Goal: Information Seeking & Learning: Learn about a topic

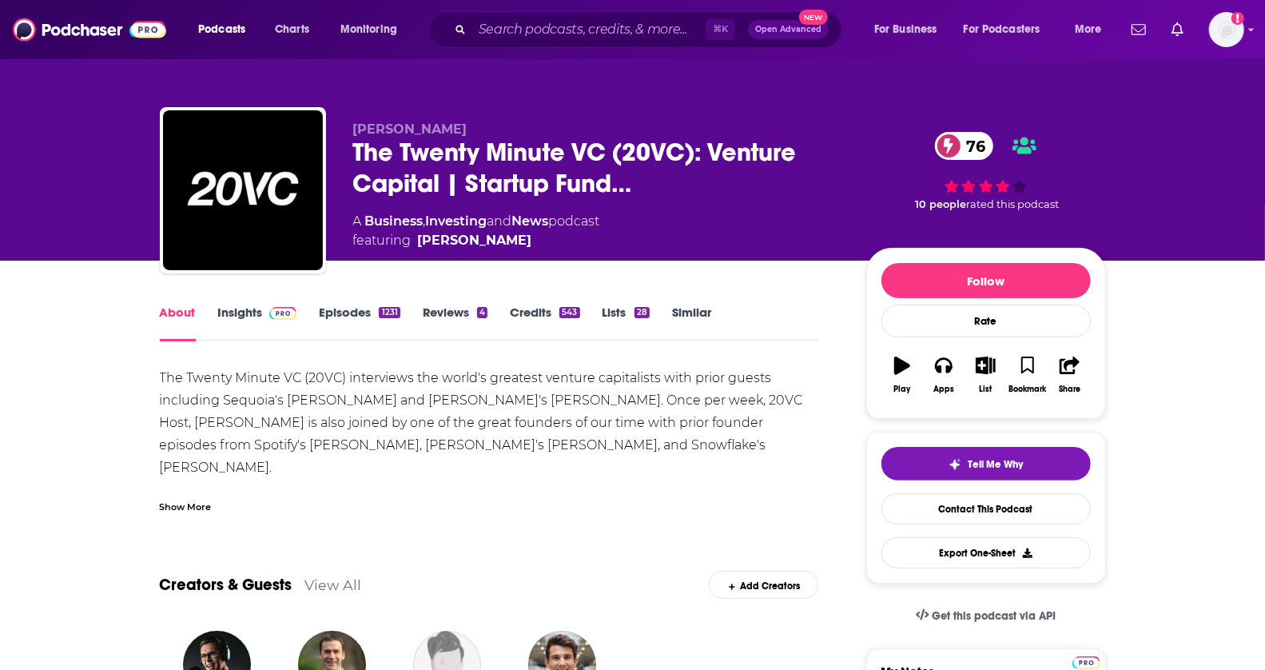
click at [248, 311] on link "Insights" at bounding box center [257, 322] width 79 height 37
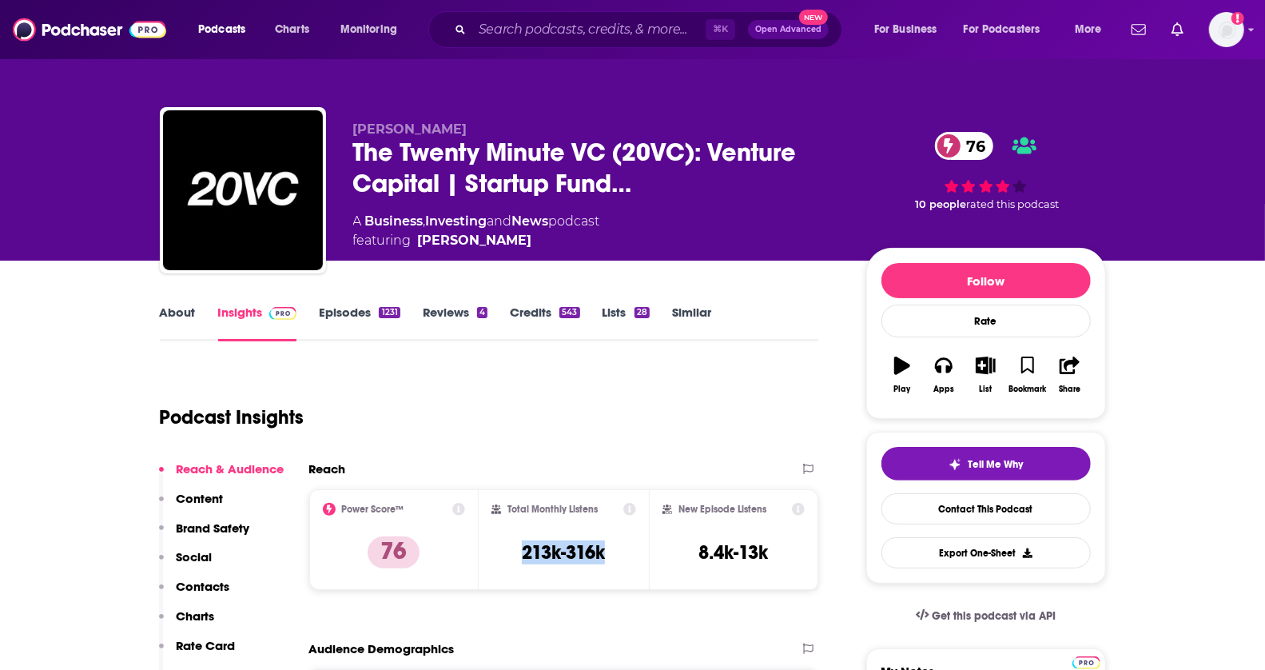
click at [606, 547] on div "Total Monthly Listens 213k-316k" at bounding box center [563, 540] width 145 height 74
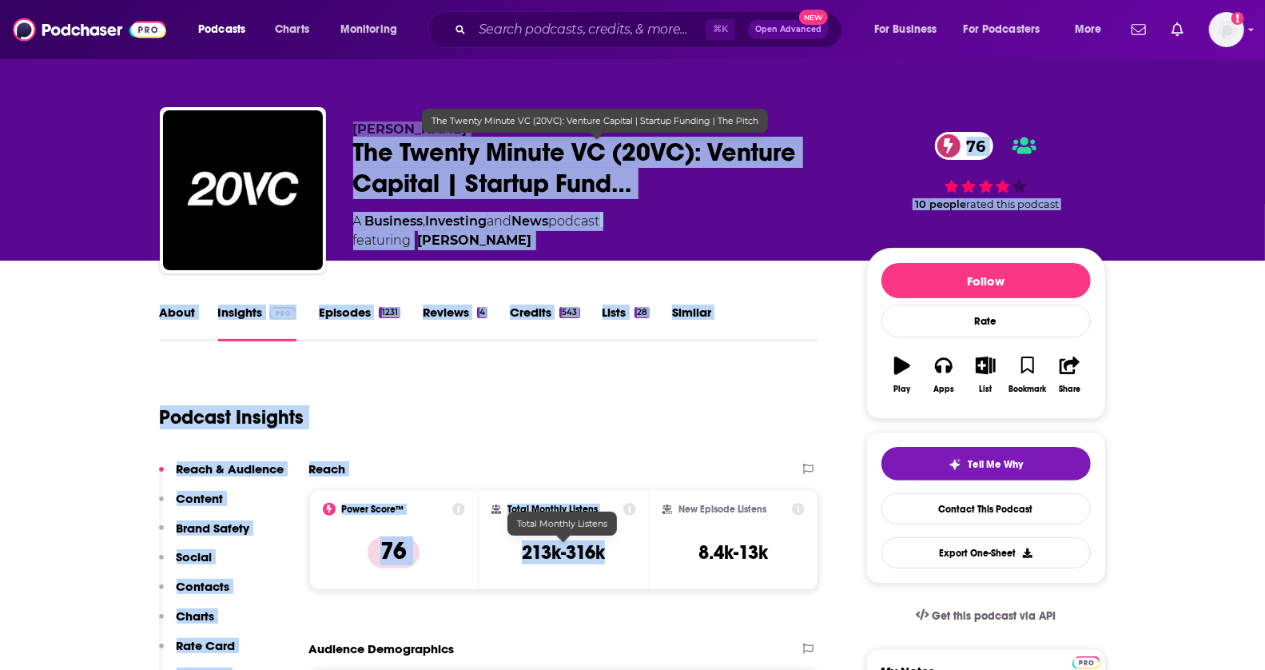
drag, startPoint x: 606, startPoint y: 547, endPoint x: 394, endPoint y: -34, distance: 618.3
click at [394, 0] on html "Podcasts Charts Monitoring ⌘ K Open Advanced New For Business For Podcasters Mo…" at bounding box center [632, 335] width 1265 height 670
